Goal: Task Accomplishment & Management: Use online tool/utility

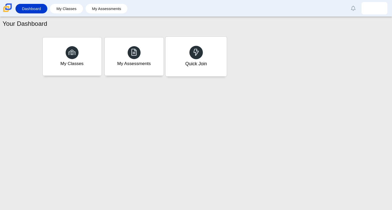
click at [186, 51] on div "Quick Join" at bounding box center [195, 57] width 61 height 40
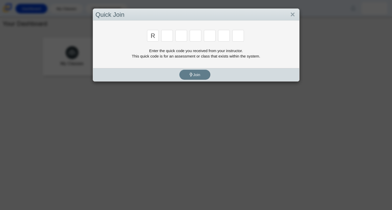
type input "r"
type input "c"
type input "g"
type input "2"
type input "9"
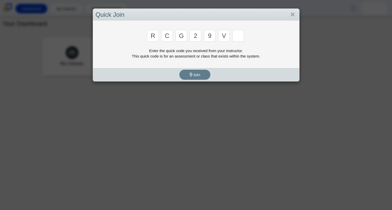
type input "v"
type input "u"
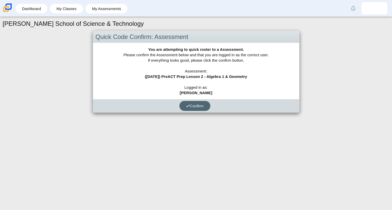
click at [199, 106] on span "Confirm" at bounding box center [195, 106] width 18 height 4
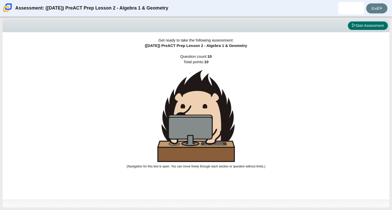
click at [356, 26] on button "Start Assessment" at bounding box center [368, 25] width 40 height 9
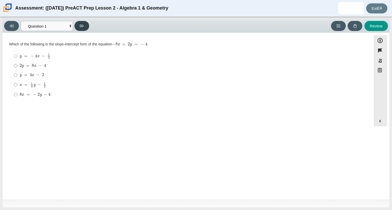
click at [75, 24] on button at bounding box center [81, 26] width 15 height 10
click at [13, 25] on icon at bounding box center [12, 26] width 4 height 3
click at [83, 30] on button at bounding box center [81, 26] width 15 height 10
select select "ed62e223-81bd-4cbf-ab48-ab975844bd1f"
click at [16, 67] on input "2 2" at bounding box center [15, 65] width 3 height 9
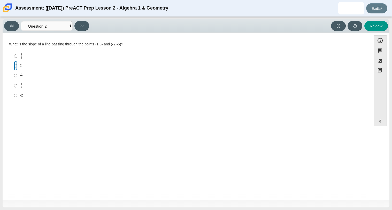
radio input "true"
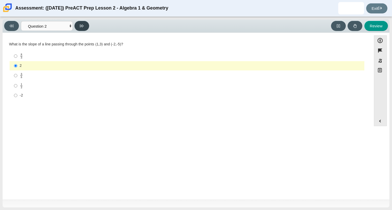
click at [80, 27] on icon at bounding box center [82, 26] width 4 height 4
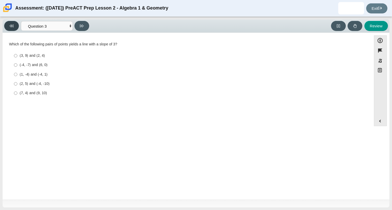
click at [10, 26] on icon at bounding box center [12, 26] width 4 height 4
select select "ed62e223-81bd-4cbf-ab48-ab975844bd1f"
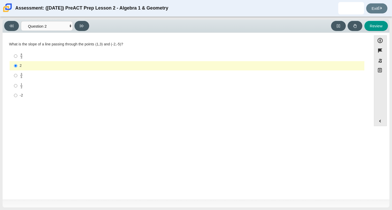
click at [24, 86] on div "1 2" at bounding box center [191, 86] width 343 height 6
click at [17, 86] on input "1 2 1 half" at bounding box center [15, 86] width 3 height 10
radio input "true"
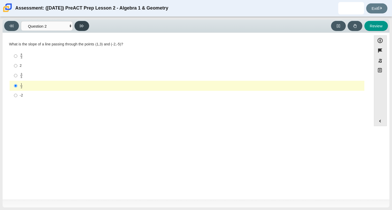
click at [83, 21] on button at bounding box center [81, 26] width 15 height 10
select select "97f4f5fa-a52e-4fed-af51-565bfcdf47cb"
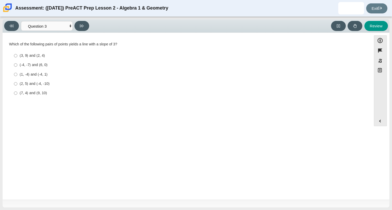
click at [28, 77] on div "(1, -4) and (-4, 1)" at bounding box center [191, 74] width 343 height 5
click at [17, 77] on input "(1, -4) and (-4, 1) (1, -4) and (-4, 1)" at bounding box center [15, 74] width 3 height 9
radio input "true"
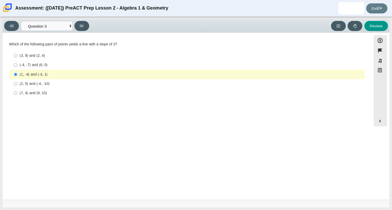
click at [83, 20] on div "Viewing Question 3 of 10 in Pacing Mode Questions Question 1 Question 2 Questio…" at bounding box center [196, 25] width 387 height 13
click at [84, 24] on button at bounding box center [81, 26] width 15 height 10
select select "89427bb7-e313-4f00-988f-8b8255897029"
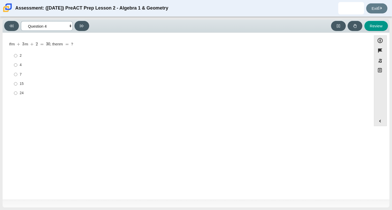
click at [62, 27] on select "Questions Question 1 Question 2 Question 3 Question 4 Question 5 Question 6 Que…" at bounding box center [47, 26] width 52 height 10
click at [144, 69] on label "4 4" at bounding box center [187, 64] width 354 height 9
click at [17, 69] on input "4 4" at bounding box center [15, 64] width 3 height 9
radio input "true"
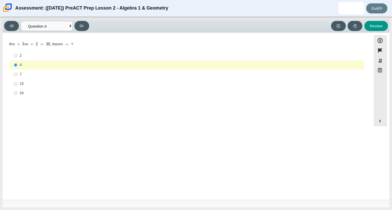
click at [126, 51] on div "2 2 4 4 7 7 15 15 24 24" at bounding box center [187, 75] width 356 height 48
click at [373, 25] on button "Review" at bounding box center [376, 26] width 24 height 10
select select "review"
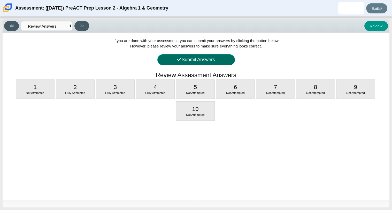
click at [199, 58] on button "Submit Answers" at bounding box center [196, 59] width 78 height 11
